Goal: Register for event/course

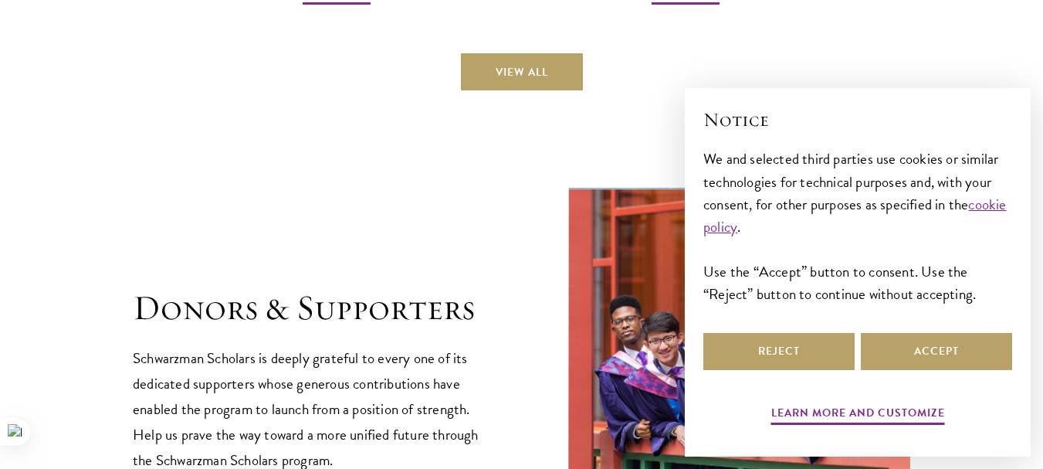
scroll to position [3907, 0]
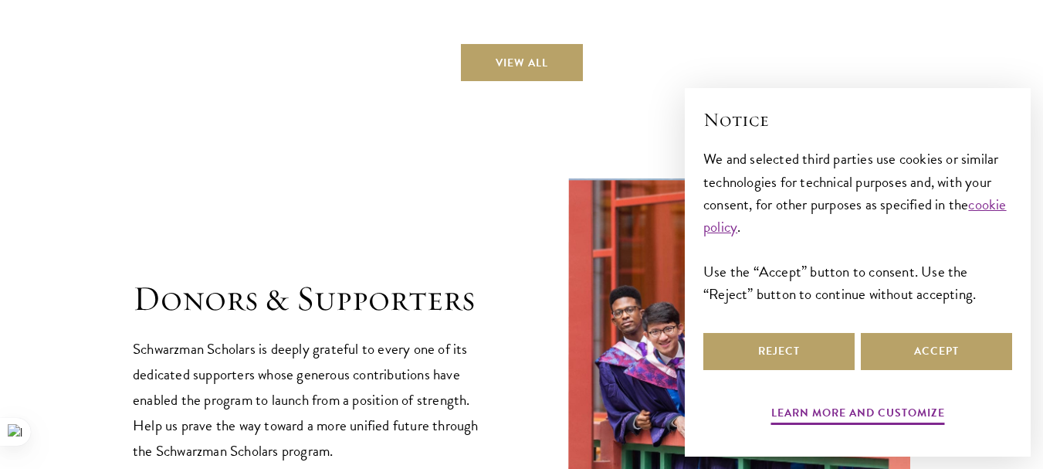
click at [968, 349] on button "Accept" at bounding box center [936, 351] width 151 height 37
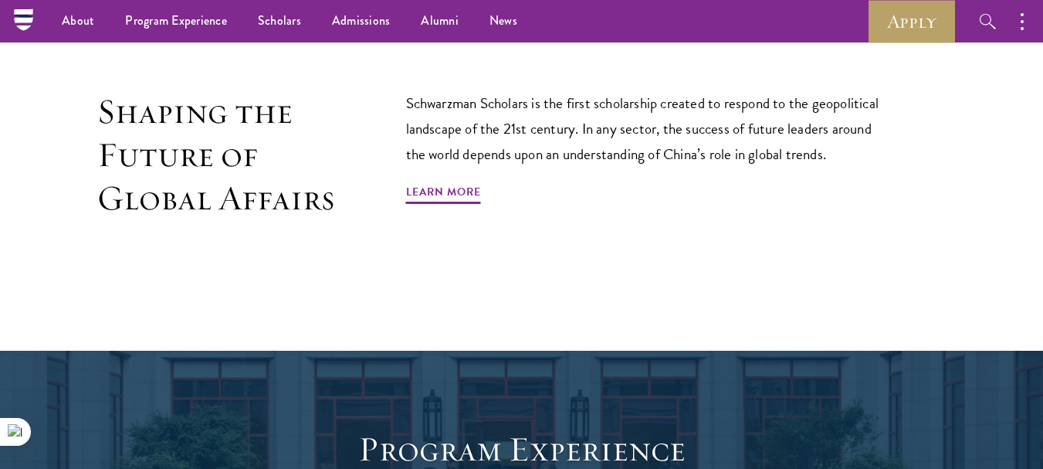
scroll to position [658, 0]
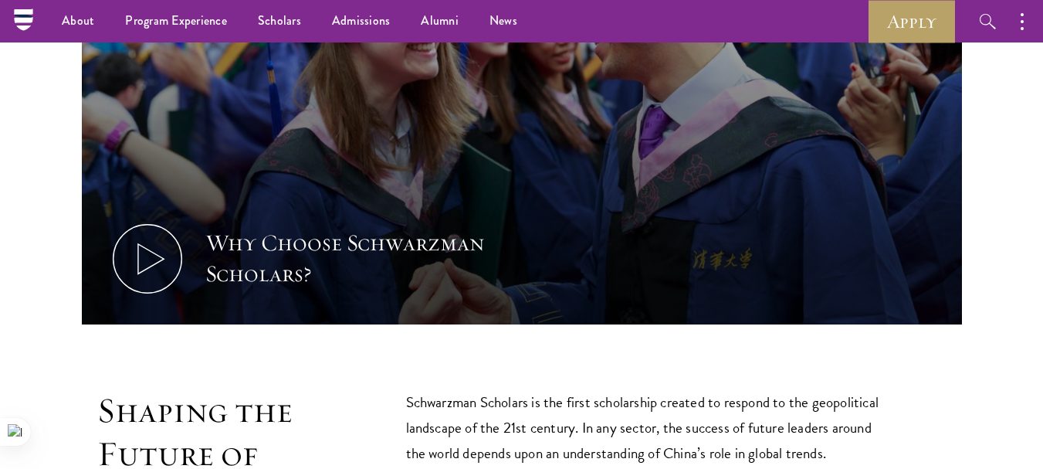
drag, startPoint x: 1029, startPoint y: 89, endPoint x: 1027, endPoint y: 56, distance: 32.5
click at [1027, 56] on section "Why Choose Schwarzman Scholars? Shaping the Future of Global Affairs Schwarzman…" at bounding box center [521, 208] width 1043 height 759
click at [904, 15] on link "Apply" at bounding box center [911, 21] width 86 height 42
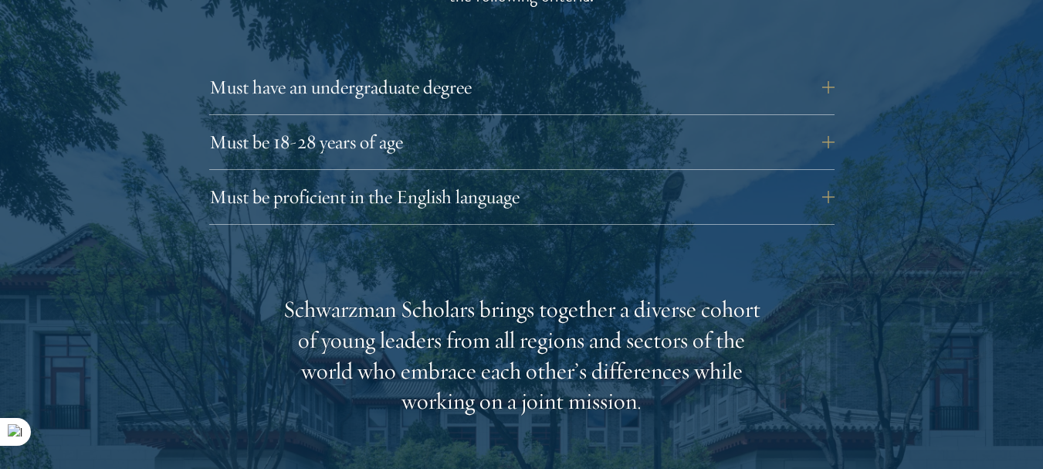
scroll to position [2179, 0]
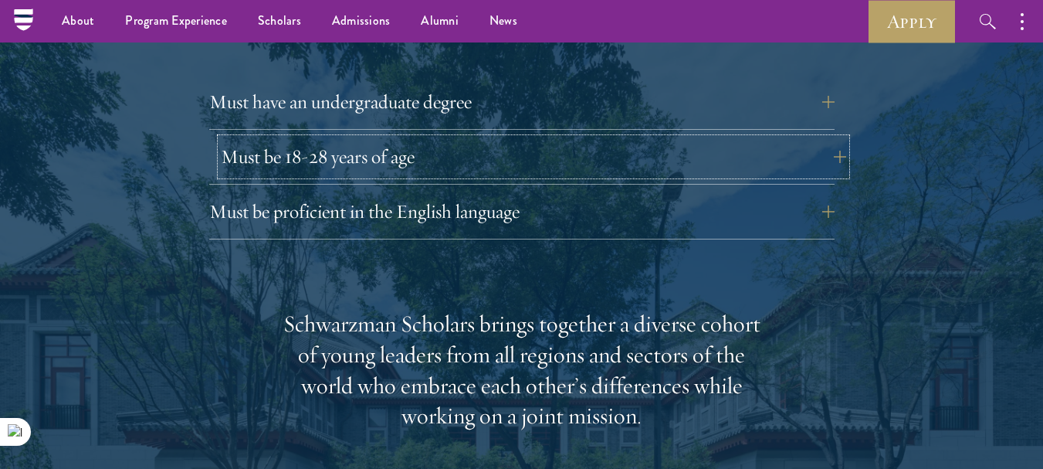
click at [697, 138] on button "Must be 18-28 years of age" at bounding box center [533, 156] width 625 height 37
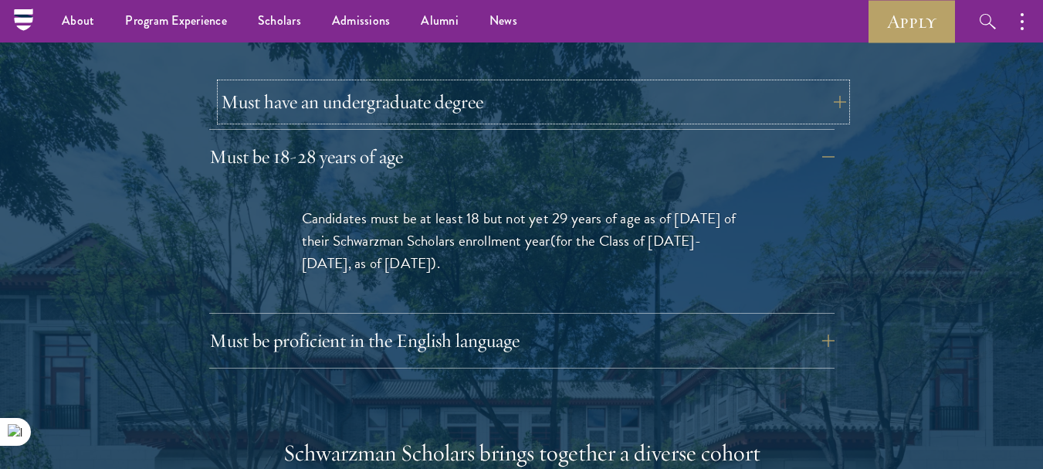
click at [448, 83] on button "Must have an undergraduate degree" at bounding box center [533, 101] width 625 height 37
